Goal: Task Accomplishment & Management: Manage account settings

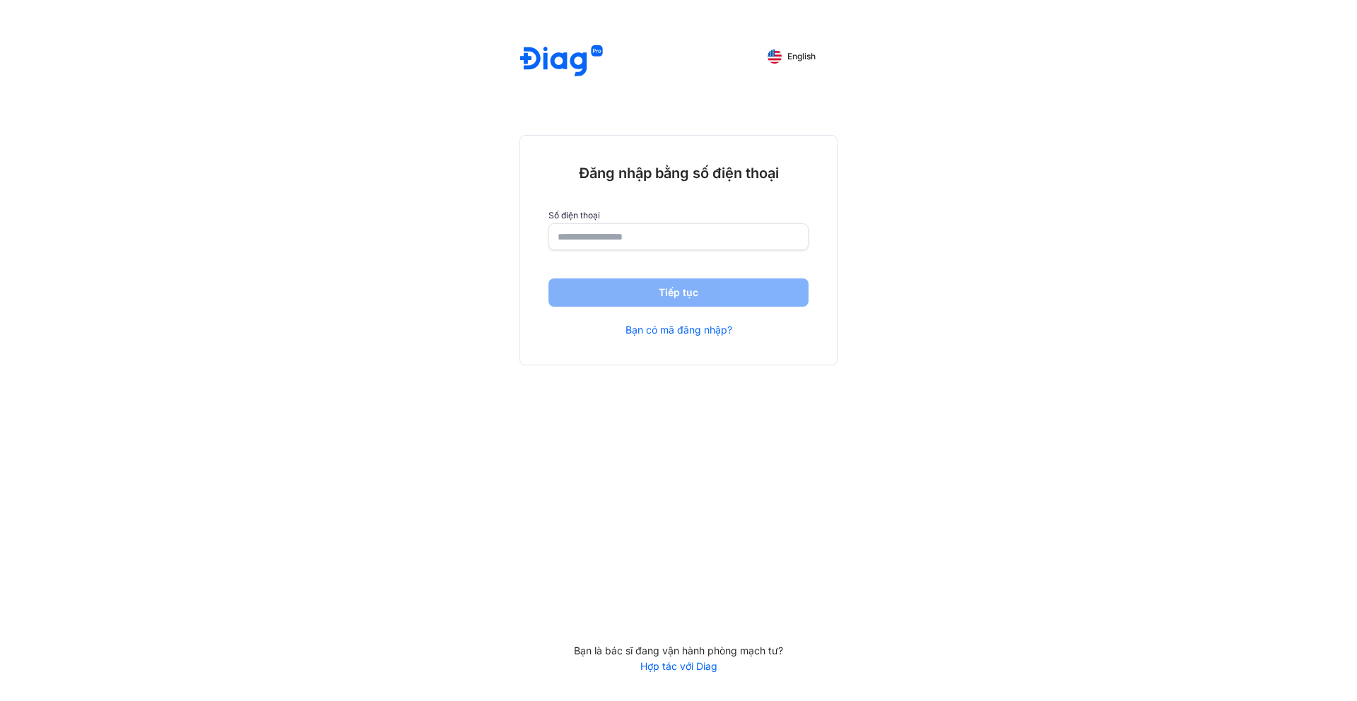
click at [665, 234] on input "number" at bounding box center [679, 236] width 242 height 25
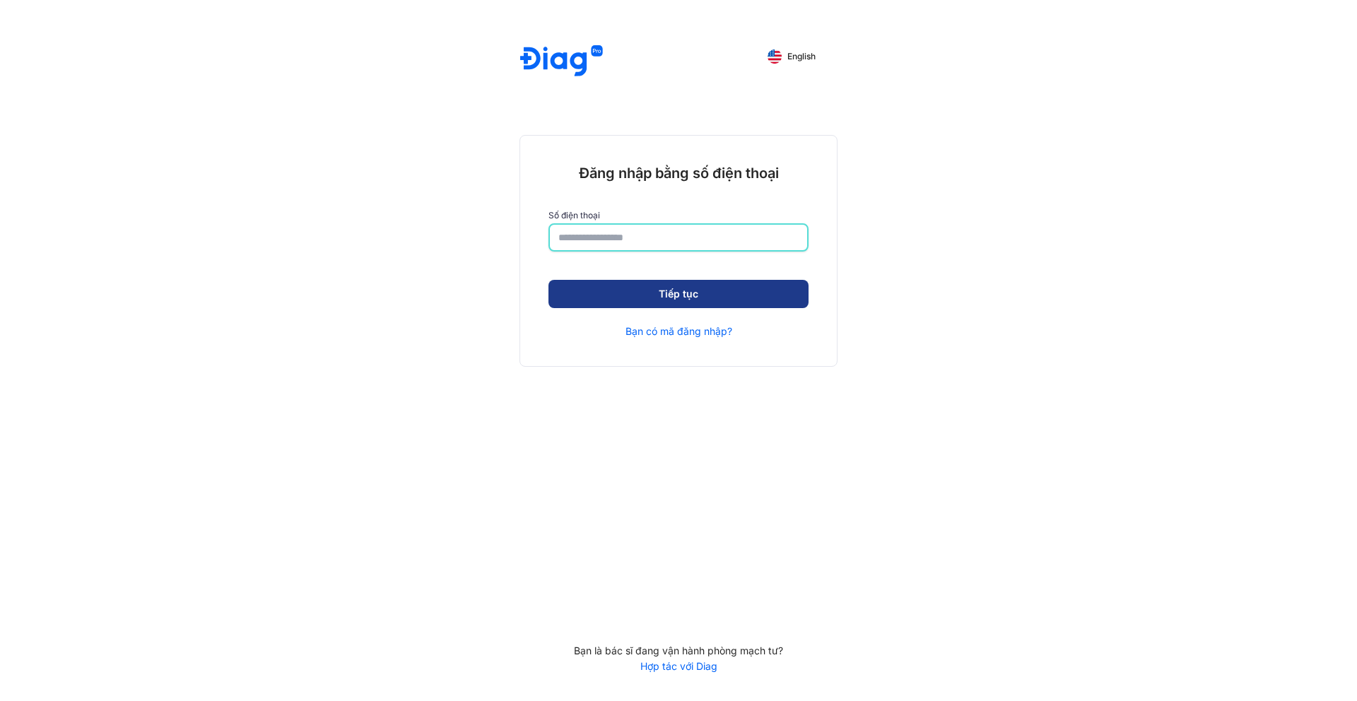
type input "**********"
click at [656, 288] on button "Tiếp tục" at bounding box center [678, 294] width 260 height 28
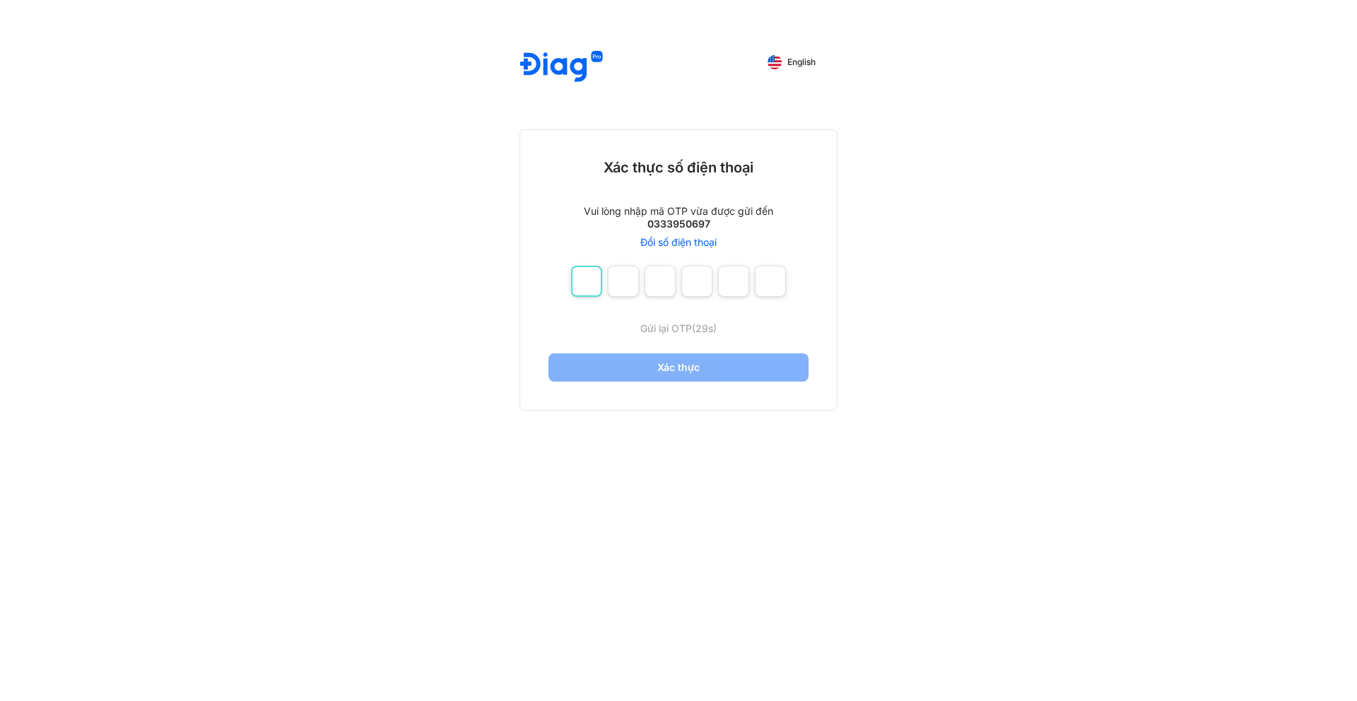
click at [578, 283] on input "number" at bounding box center [586, 281] width 31 height 31
type input "*"
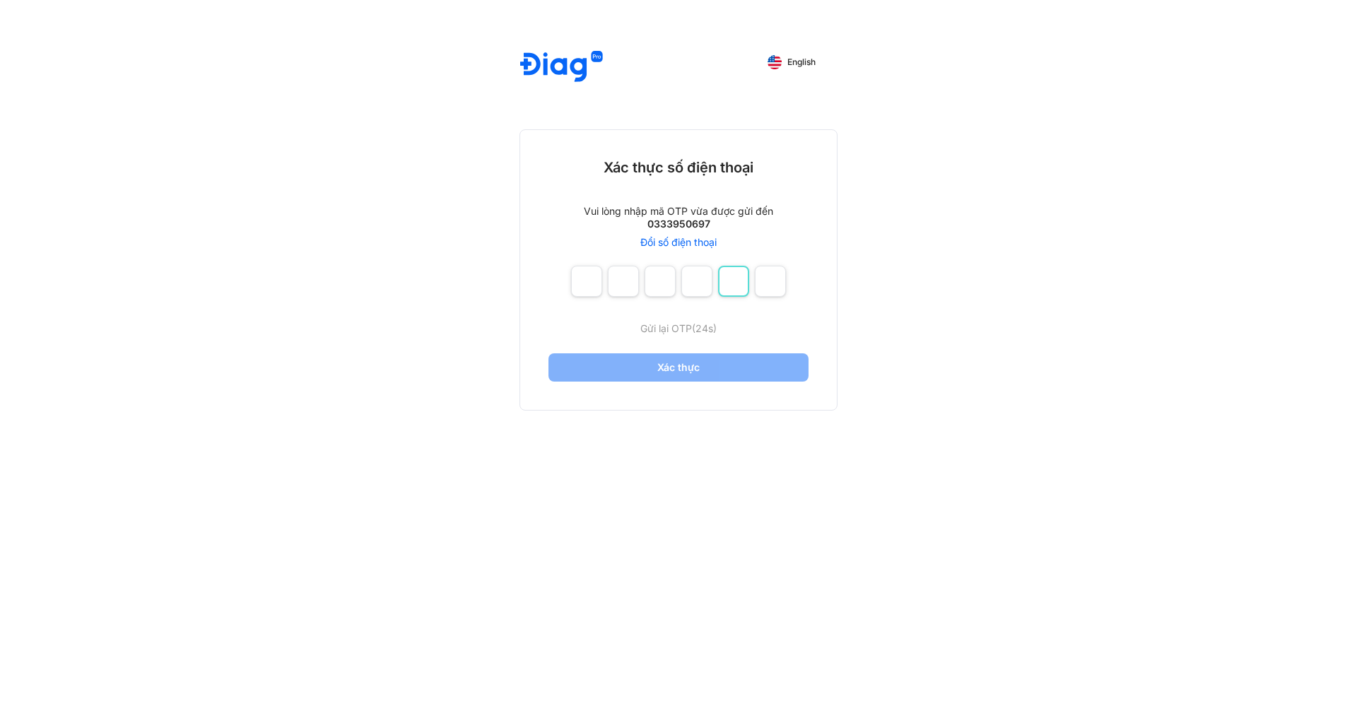
type input "*"
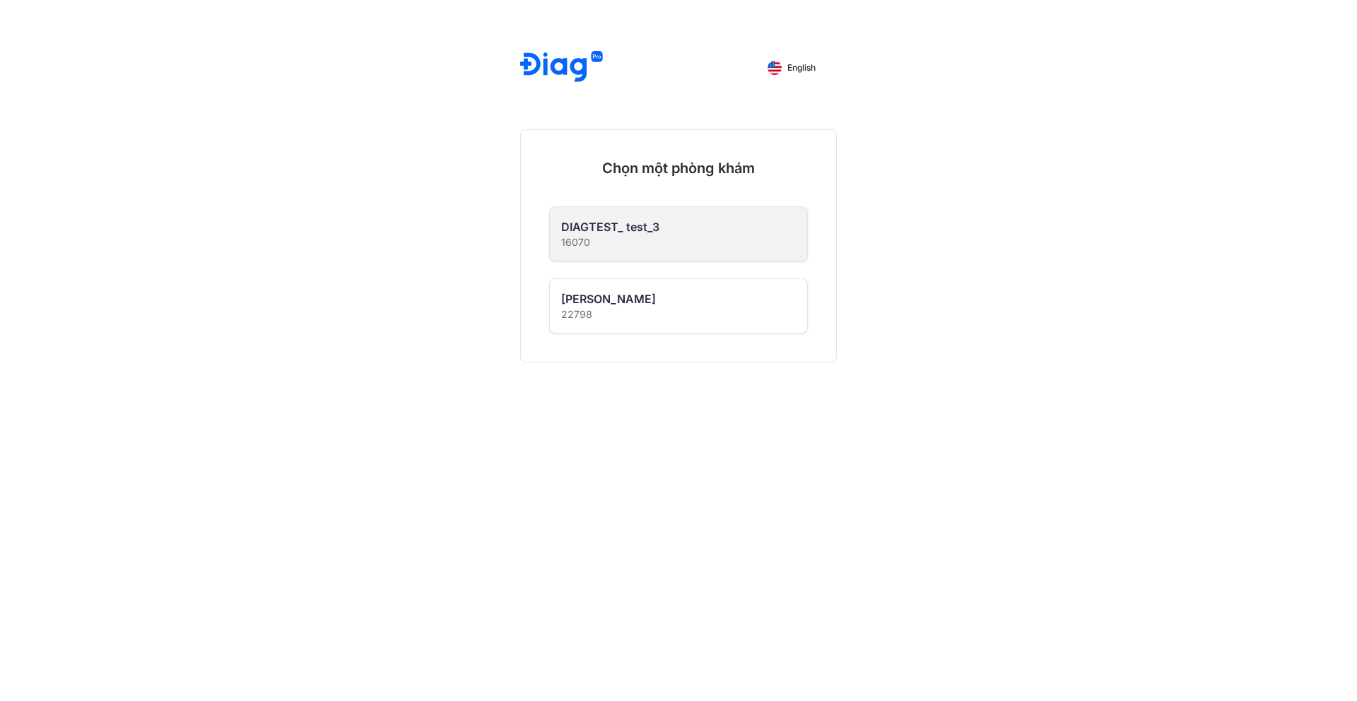
click at [678, 228] on div "DIAGTEST_ test_3 16070" at bounding box center [678, 234] width 257 height 54
